Goal: Information Seeking & Learning: Learn about a topic

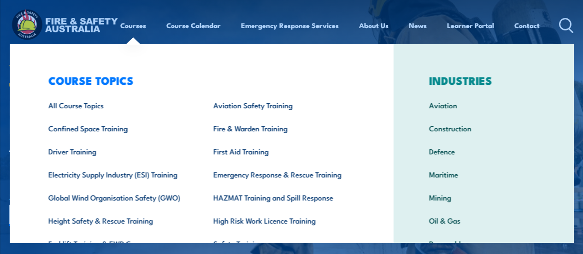
click at [21, 57] on div "COURSE TOPICS All Course Topics Aviation Safety Training Confined Space Trainin…" at bounding box center [201, 189] width 385 height 291
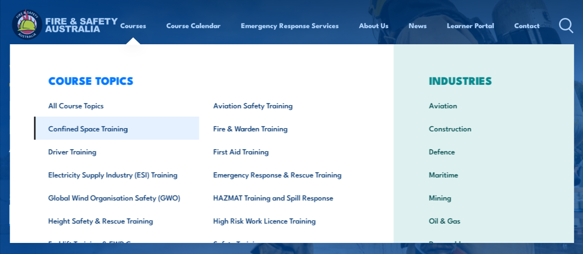
click at [93, 126] on link "Confined Space Training" at bounding box center [117, 128] width 166 height 23
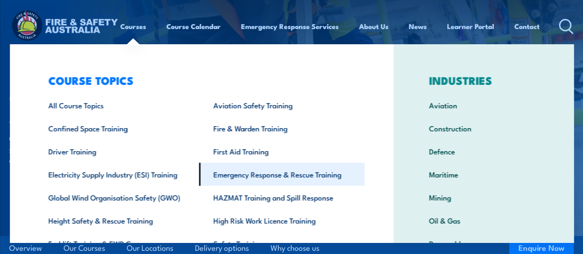
click at [246, 172] on link "Emergency Response & Rescue Training" at bounding box center [282, 174] width 166 height 23
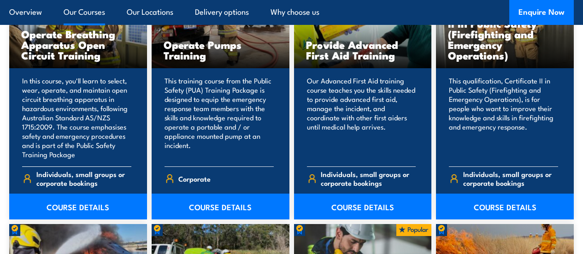
scroll to position [1245, 0]
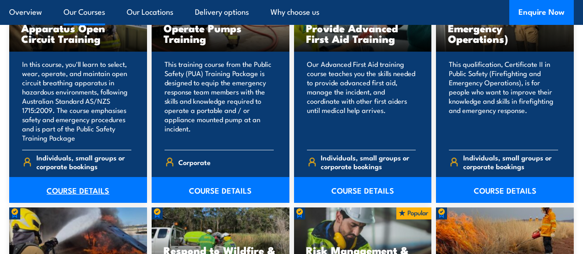
click at [87, 203] on link "COURSE DETAILS" at bounding box center [78, 190] width 138 height 26
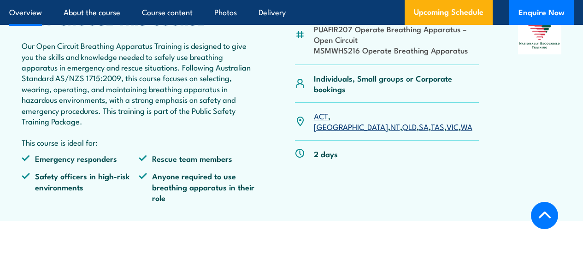
scroll to position [277, 0]
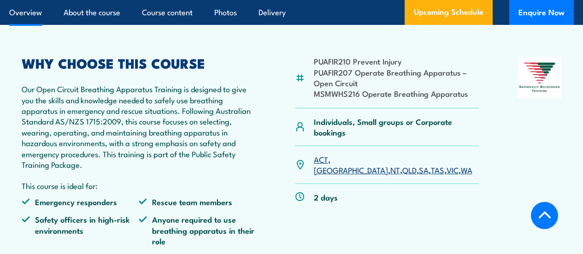
click at [461, 175] on link "WA" at bounding box center [467, 169] width 12 height 11
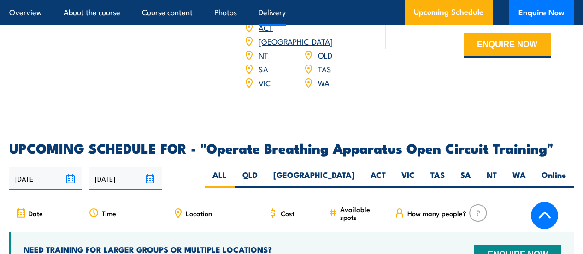
scroll to position [1383, 0]
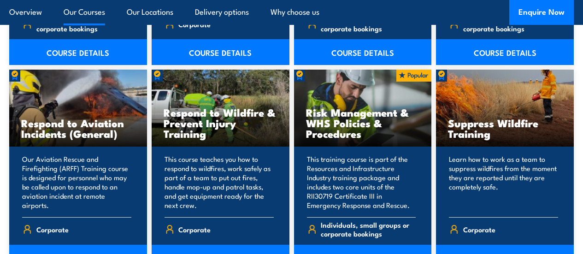
scroll to position [1383, 0]
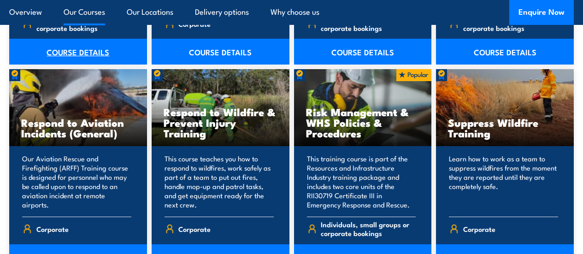
click at [81, 65] on link "COURSE DETAILS" at bounding box center [78, 52] width 138 height 26
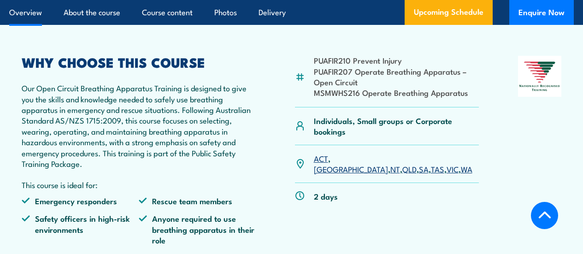
scroll to position [369, 0]
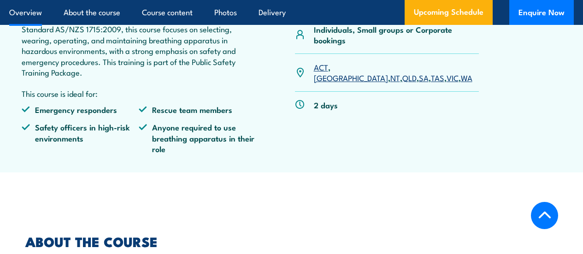
click at [461, 83] on link "WA" at bounding box center [467, 77] width 12 height 11
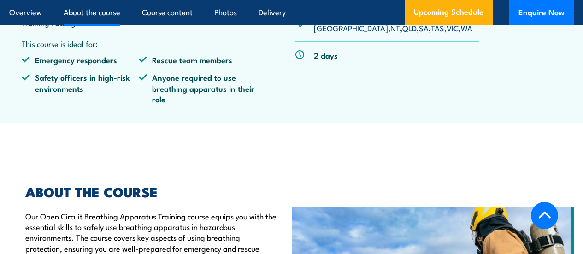
scroll to position [533, 0]
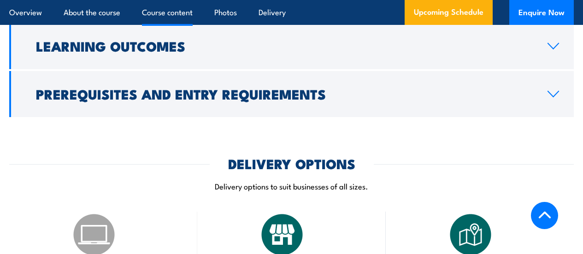
scroll to position [1014, 0]
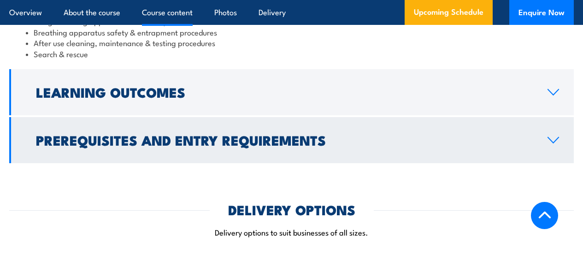
click at [144, 146] on h2 "Prerequisites and Entry Requirements" at bounding box center [284, 140] width 497 height 12
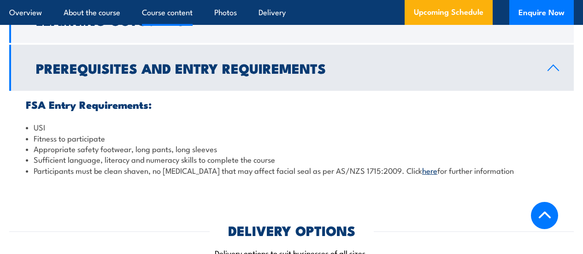
scroll to position [861, 0]
